Goal: Ask a question

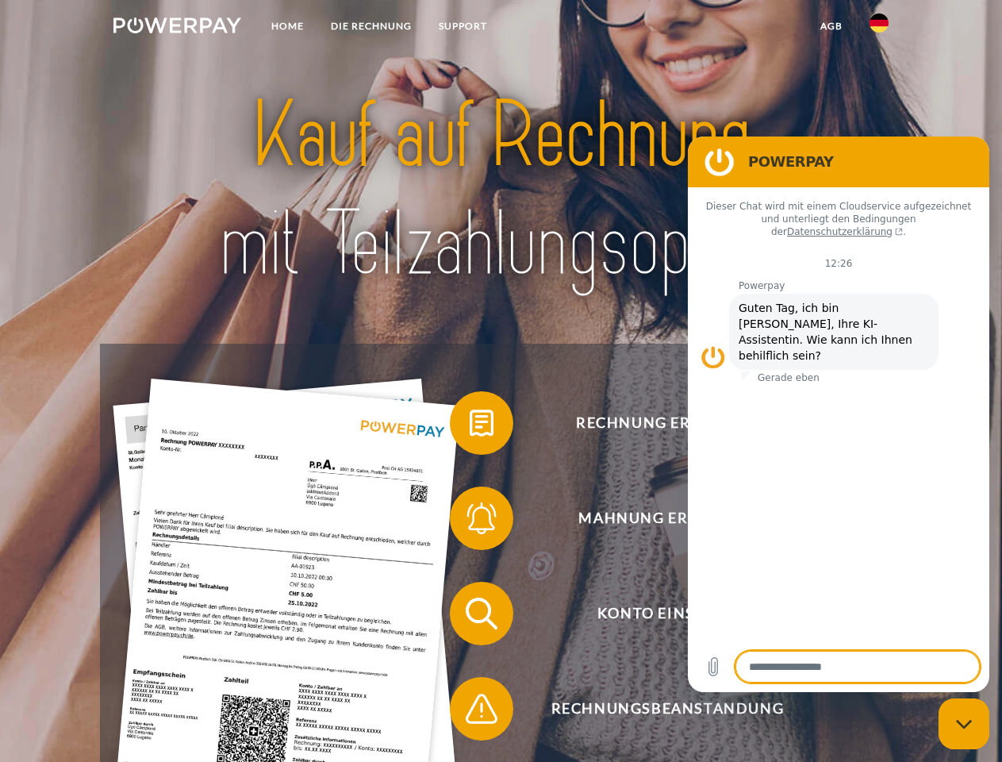
click at [177, 28] on img at bounding box center [177, 25] width 128 height 16
click at [879, 28] on img at bounding box center [879, 22] width 19 height 19
click at [831, 26] on link "agb" at bounding box center [831, 26] width 49 height 29
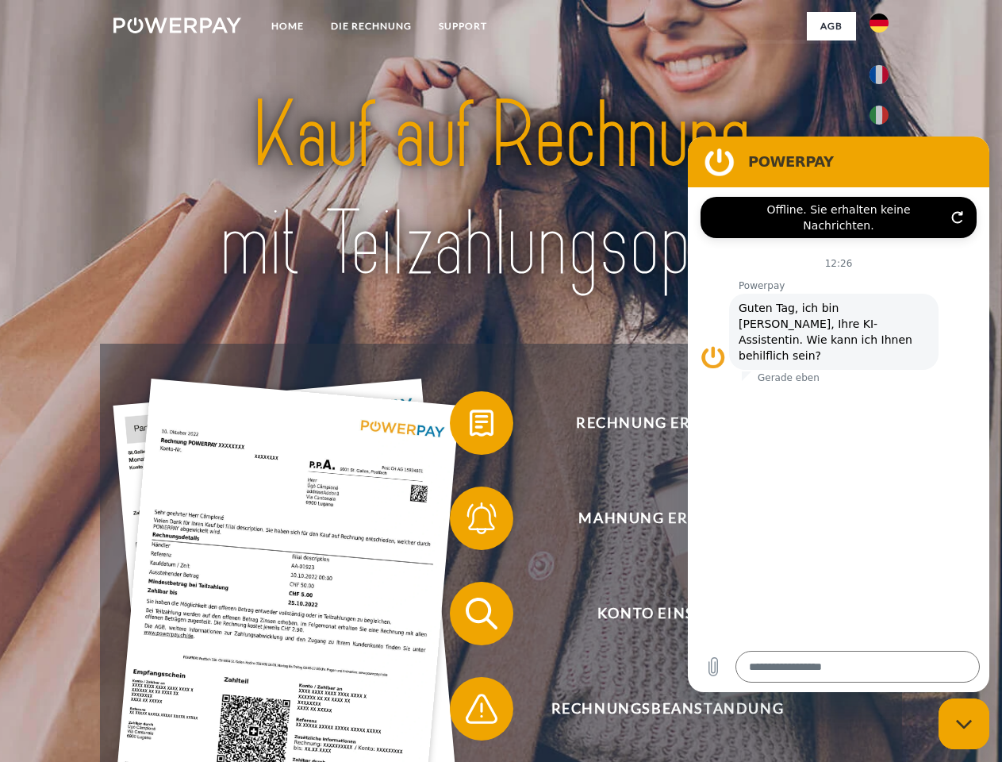
click at [470, 426] on span at bounding box center [457, 422] width 79 height 79
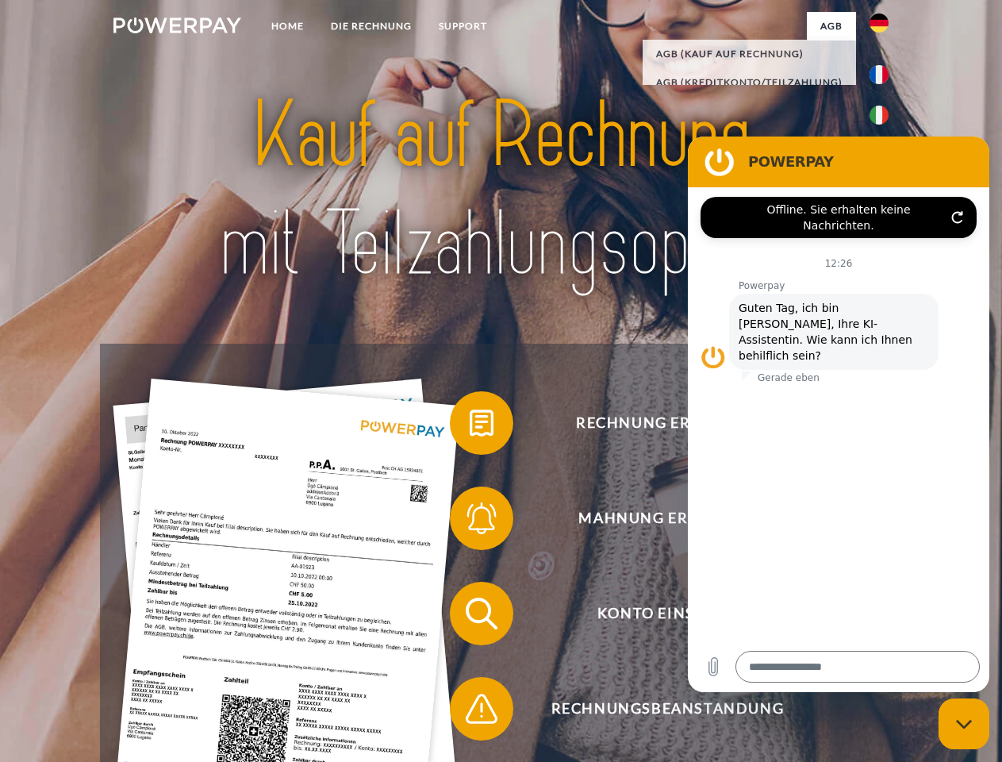
click at [470, 521] on span at bounding box center [457, 518] width 79 height 79
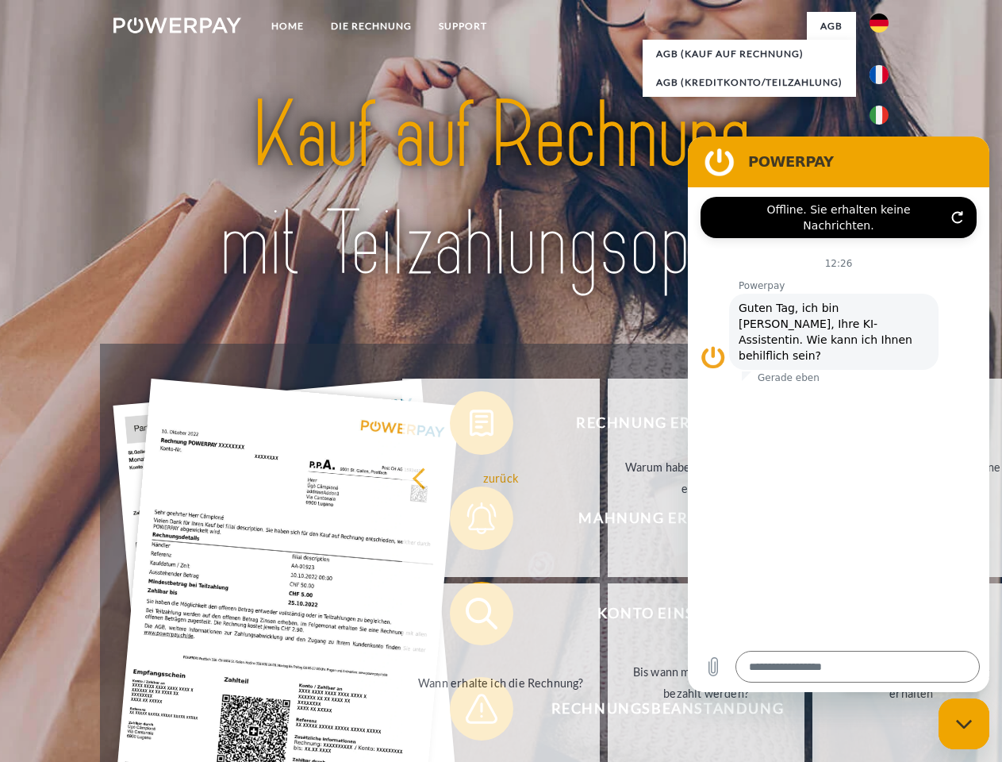
click at [608, 617] on link "Bis wann muss die Rechnung bezahlt werden?" at bounding box center [707, 682] width 198 height 198
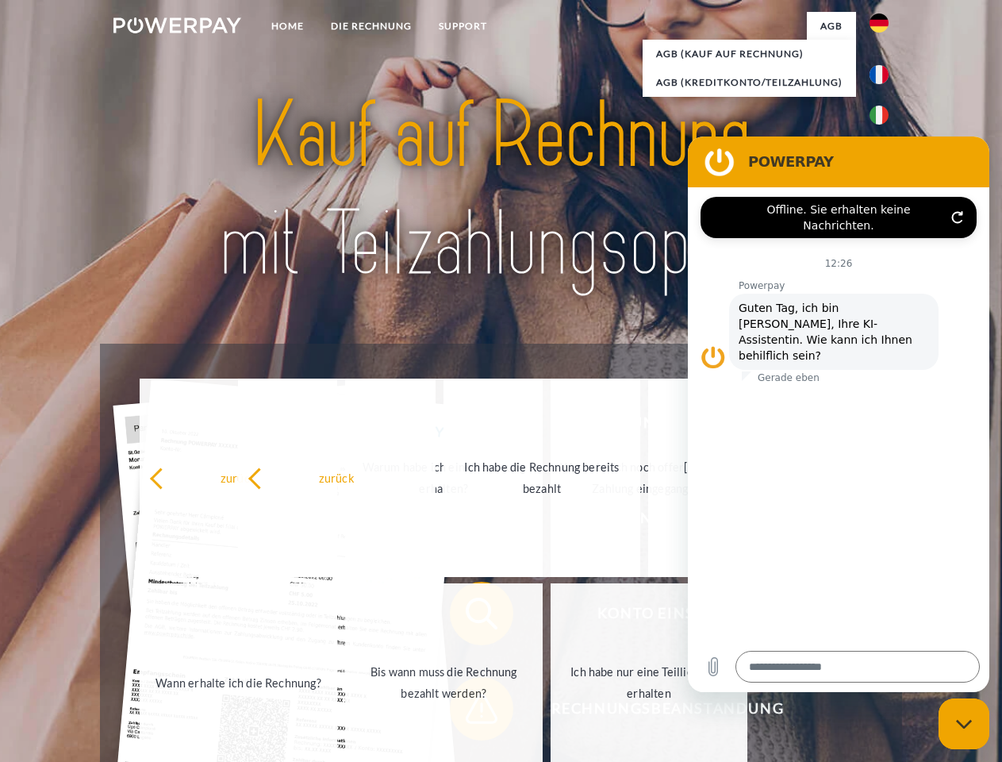
click at [470, 712] on span at bounding box center [457, 708] width 79 height 79
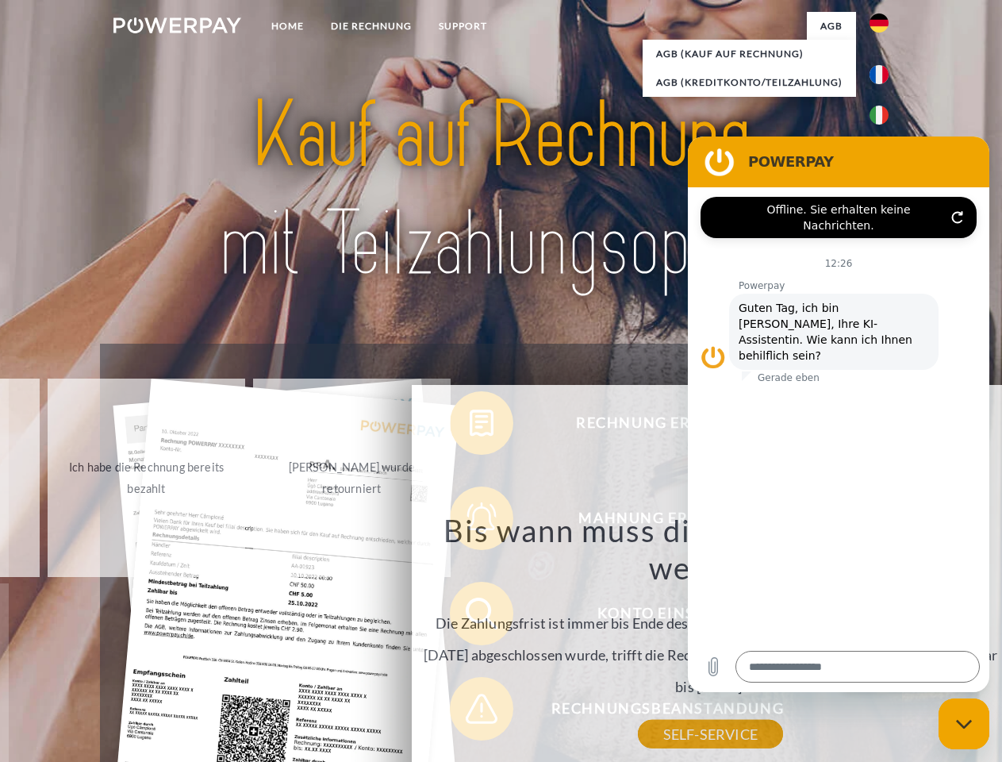
click at [964, 724] on icon "Messaging-Fenster schließen" at bounding box center [964, 724] width 17 height 10
type textarea "*"
